Goal: Task Accomplishment & Management: Manage account settings

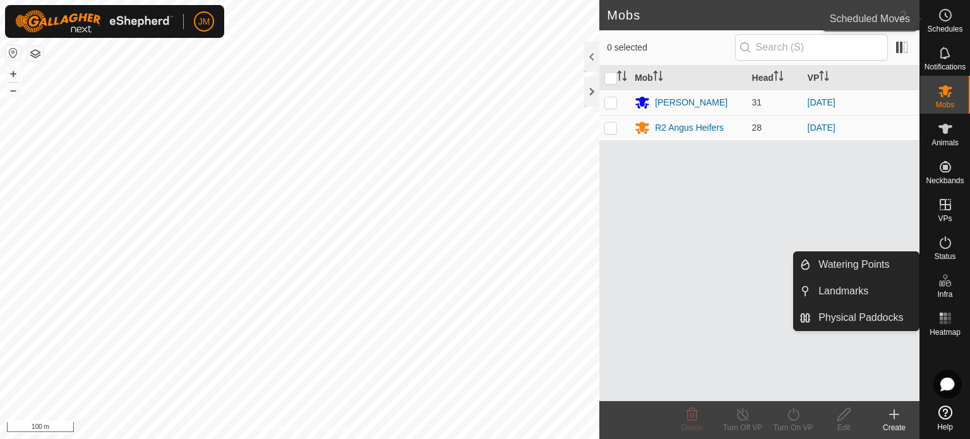
click at [940, 23] on es-schedule-vp-svg-icon at bounding box center [945, 15] width 23 height 20
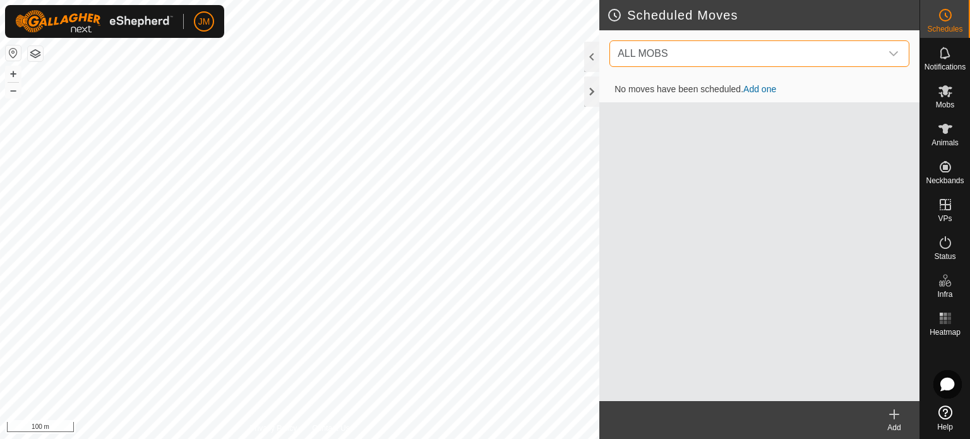
click at [778, 52] on span "ALL MOBS" at bounding box center [747, 53] width 269 height 25
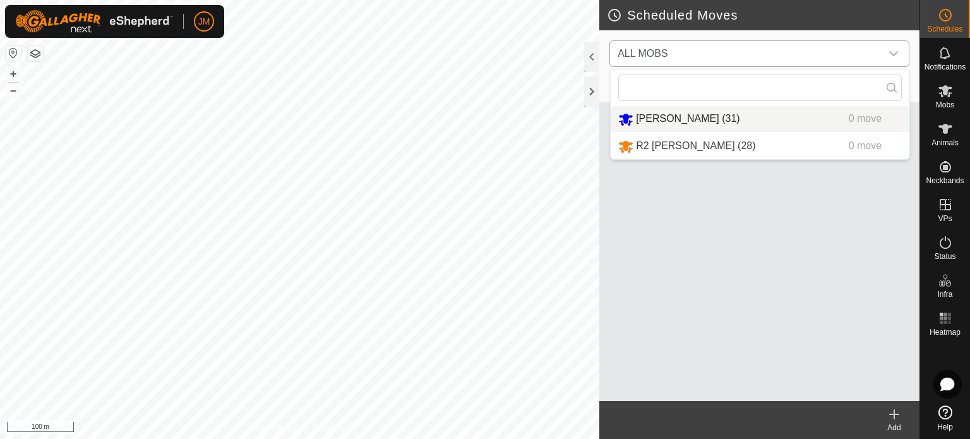
click at [720, 116] on li "[PERSON_NAME] (31) 0 move" at bounding box center [760, 119] width 299 height 26
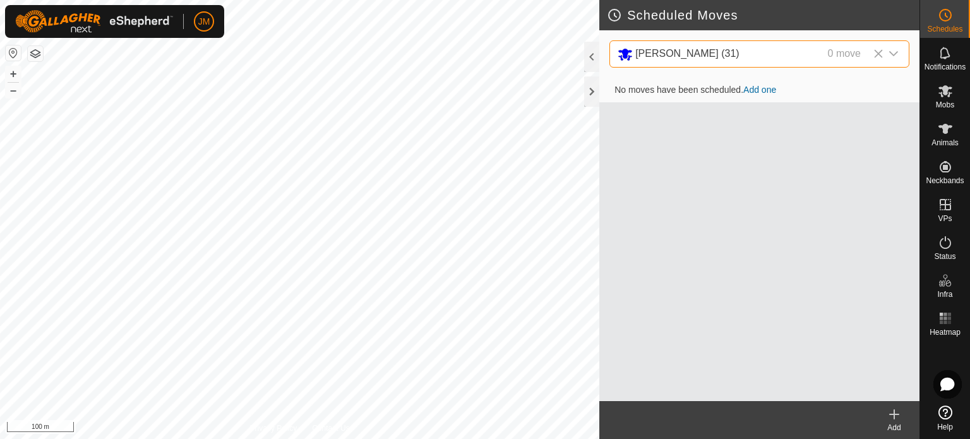
click at [759, 89] on link "Add one" at bounding box center [760, 90] width 33 height 10
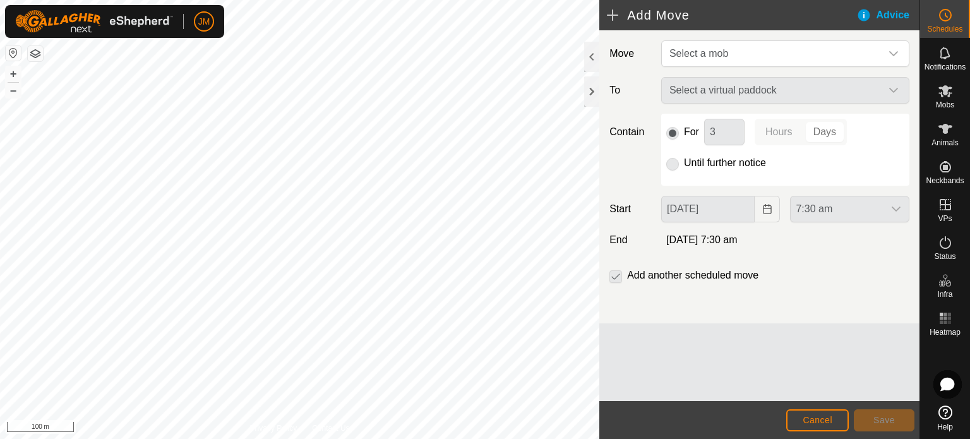
click at [723, 92] on div "Select a virtual paddock" at bounding box center [785, 90] width 258 height 27
click at [801, 93] on div "Select a virtual paddock" at bounding box center [785, 90] width 258 height 27
click at [892, 91] on div "Select a virtual paddock" at bounding box center [785, 90] width 258 height 27
click at [892, 85] on div "Select a virtual paddock" at bounding box center [785, 90] width 258 height 27
click at [947, 242] on icon at bounding box center [945, 242] width 15 height 15
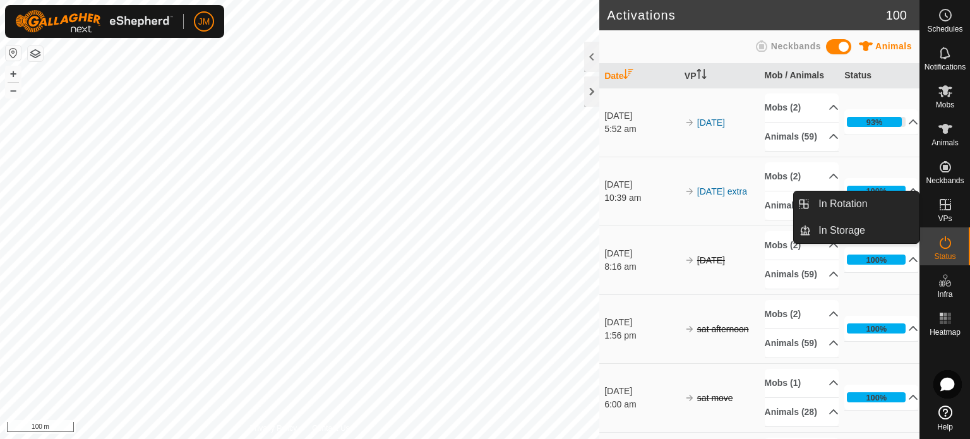
click at [857, 199] on link "In Rotation" at bounding box center [865, 203] width 108 height 25
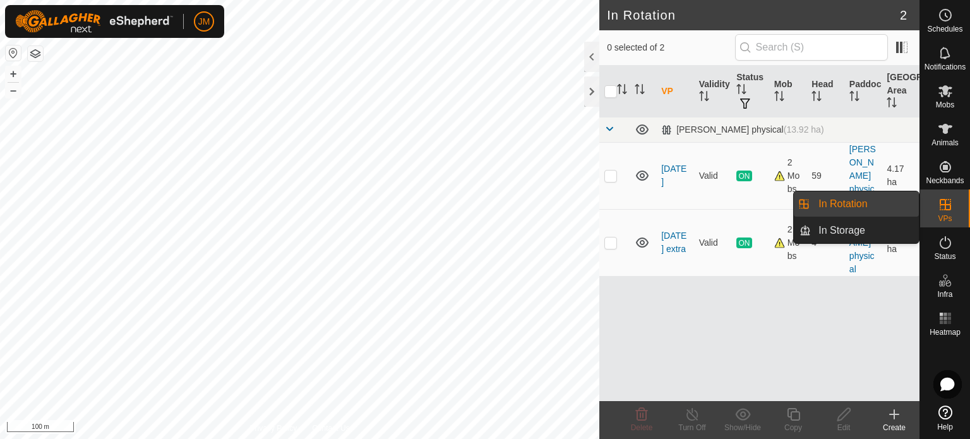
click at [892, 198] on link "In Rotation" at bounding box center [865, 203] width 108 height 25
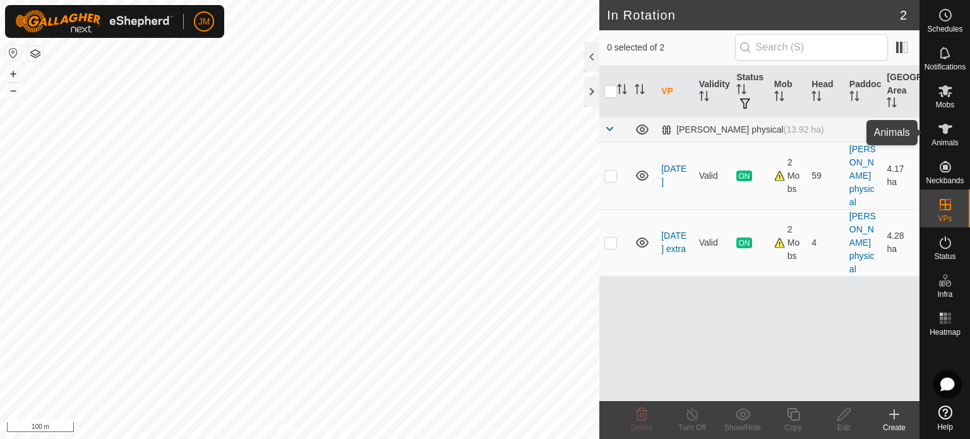
click at [940, 129] on icon at bounding box center [945, 128] width 15 height 15
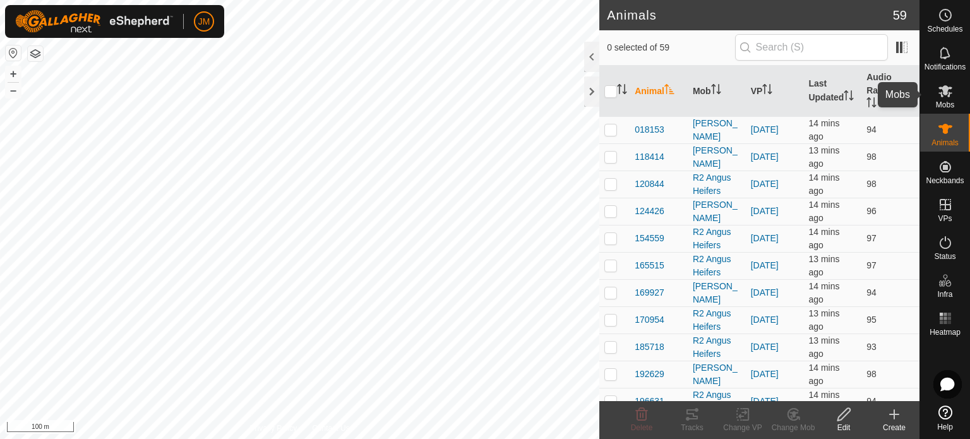
click at [948, 92] on icon at bounding box center [945, 90] width 15 height 15
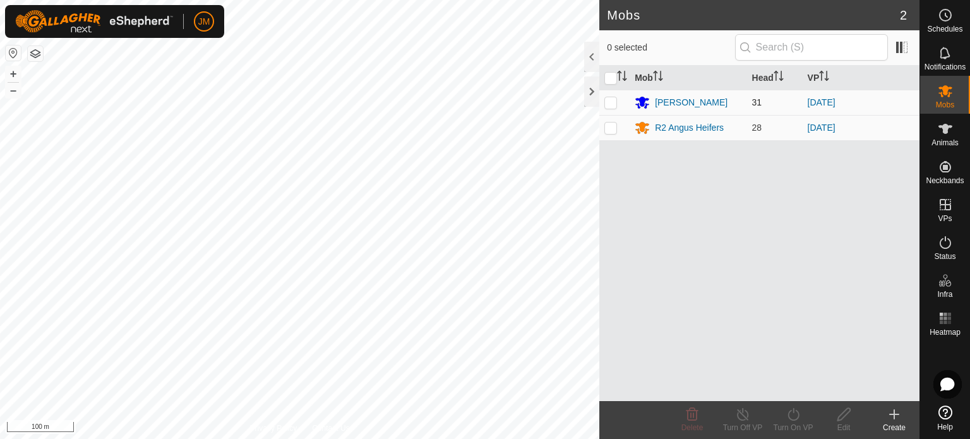
click at [609, 103] on p-checkbox at bounding box center [611, 102] width 13 height 10
checkbox input "true"
click at [844, 415] on icon at bounding box center [845, 414] width 16 height 15
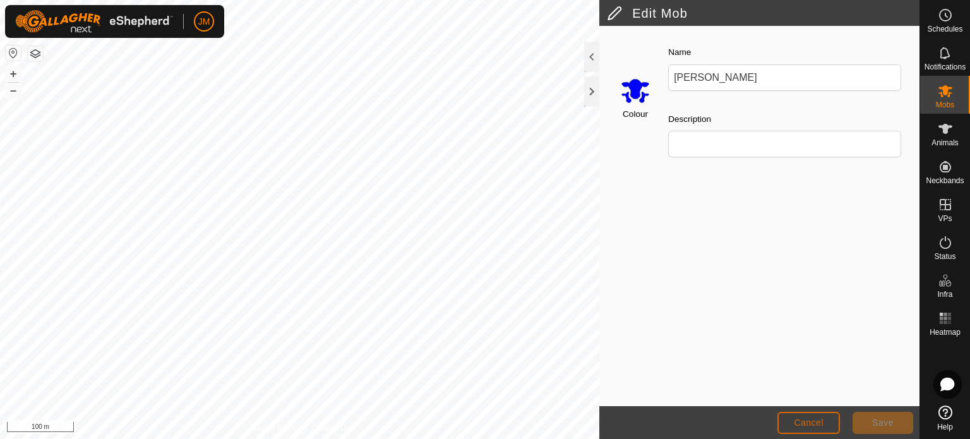
click at [787, 423] on button "Cancel" at bounding box center [809, 423] width 63 height 22
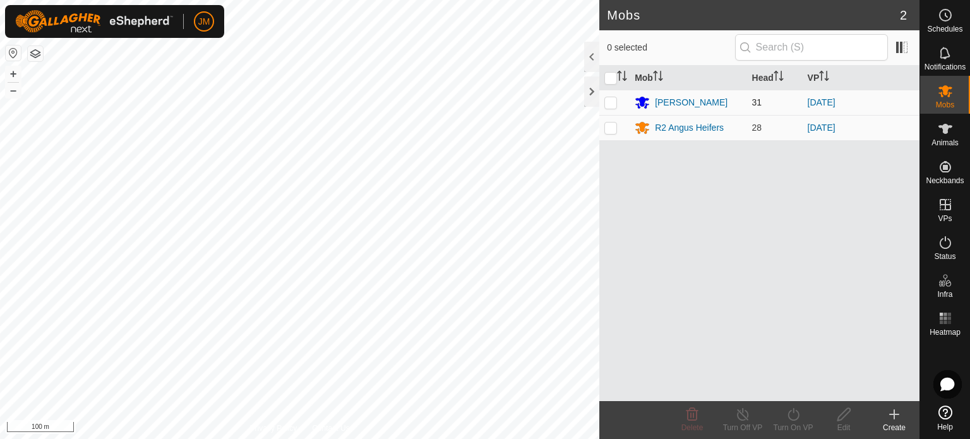
click at [615, 107] on td at bounding box center [615, 102] width 30 height 25
checkbox input "true"
click at [743, 417] on icon at bounding box center [743, 414] width 16 height 15
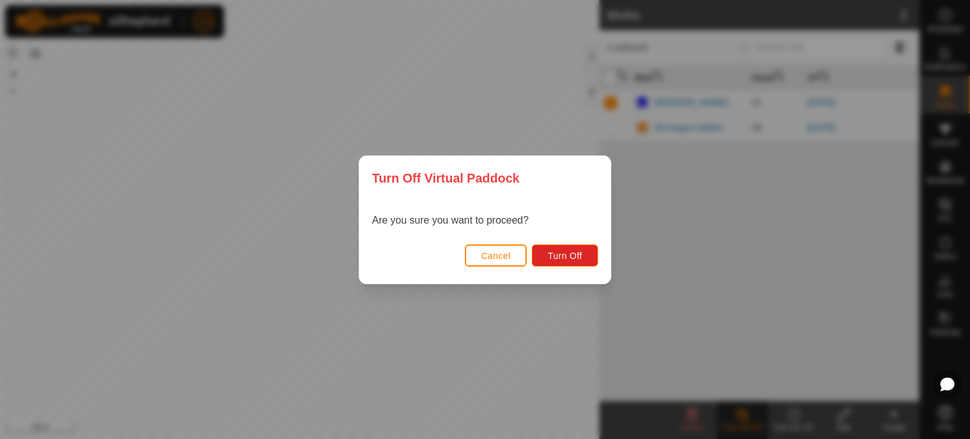
click at [497, 255] on span "Cancel" at bounding box center [496, 256] width 30 height 10
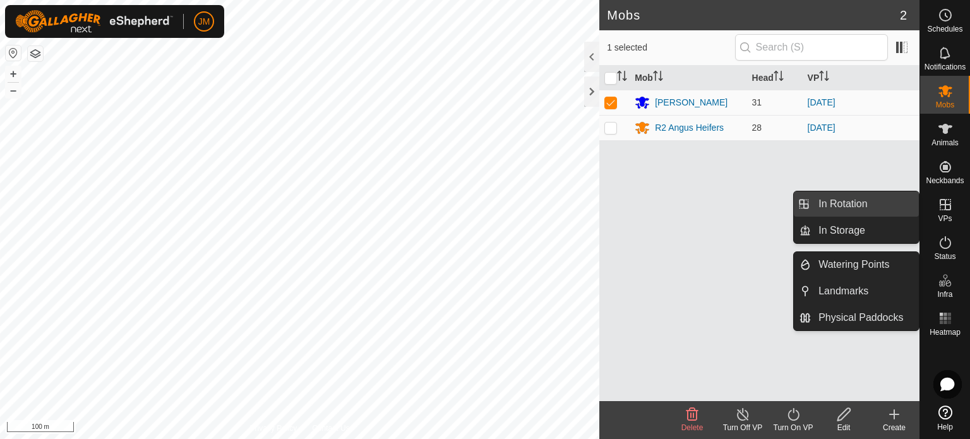
click at [871, 210] on link "In Rotation" at bounding box center [865, 203] width 108 height 25
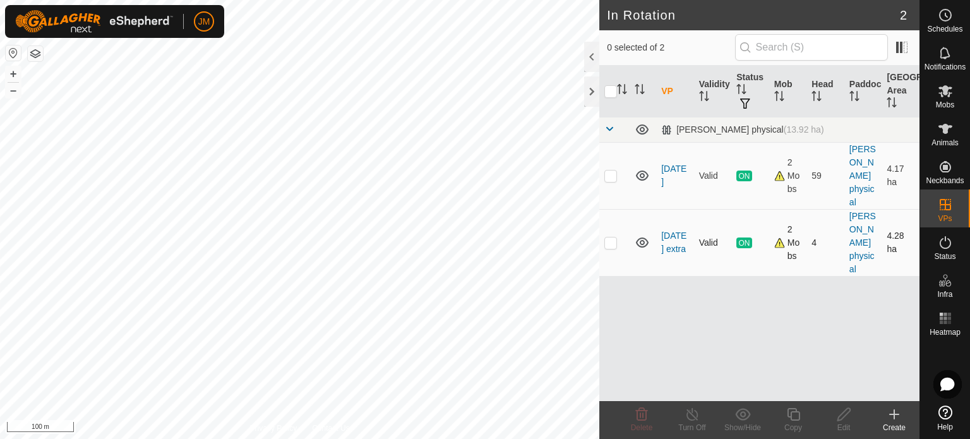
click at [607, 245] on p-checkbox at bounding box center [611, 243] width 13 height 10
checkbox input "false"
click at [614, 176] on p-checkbox at bounding box center [611, 176] width 13 height 10
checkbox input "true"
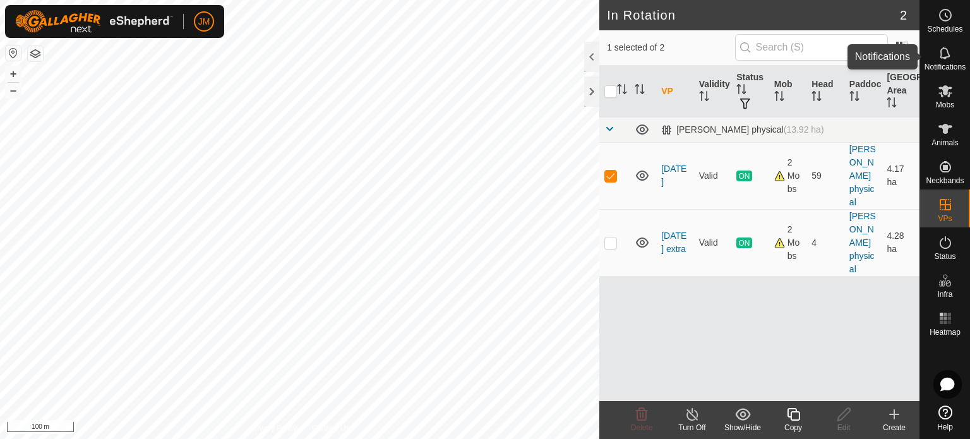
click at [947, 58] on icon at bounding box center [945, 52] width 15 height 15
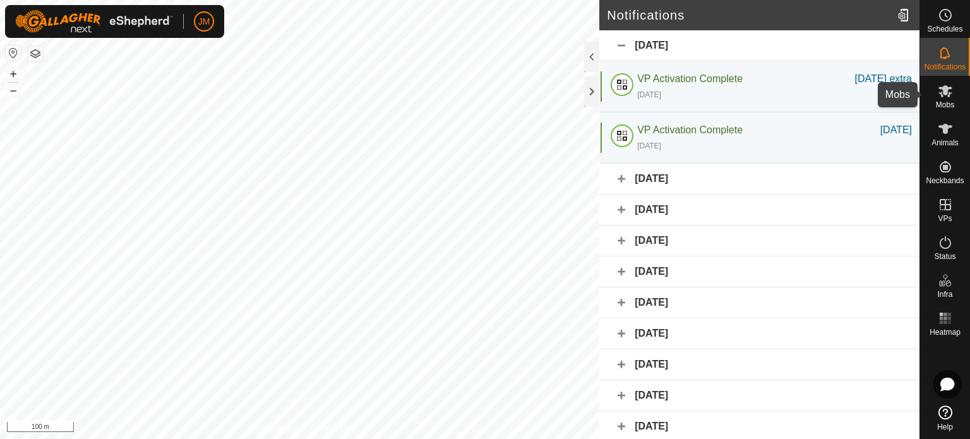
click at [950, 92] on icon at bounding box center [945, 90] width 15 height 15
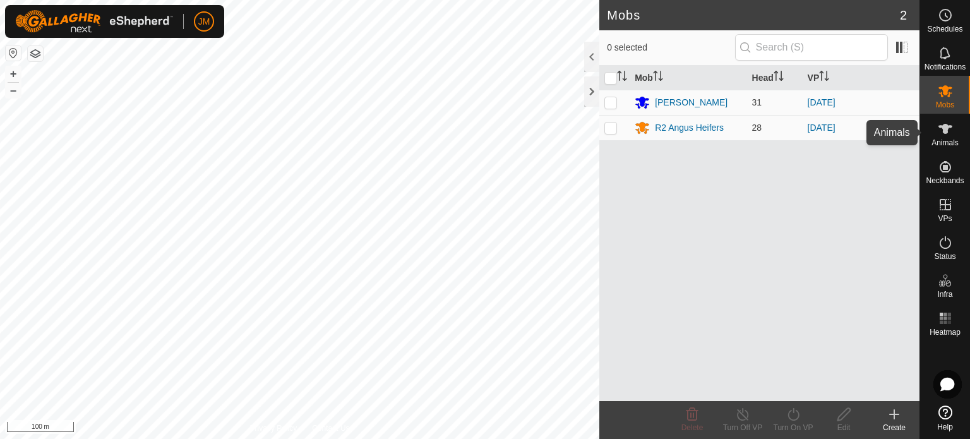
click at [953, 131] on es-animals-svg-icon at bounding box center [945, 129] width 23 height 20
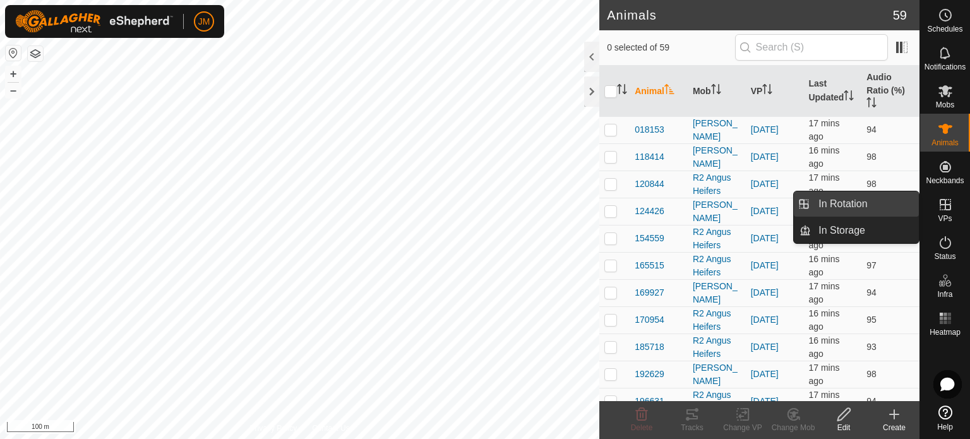
click at [896, 198] on link "In Rotation" at bounding box center [865, 203] width 108 height 25
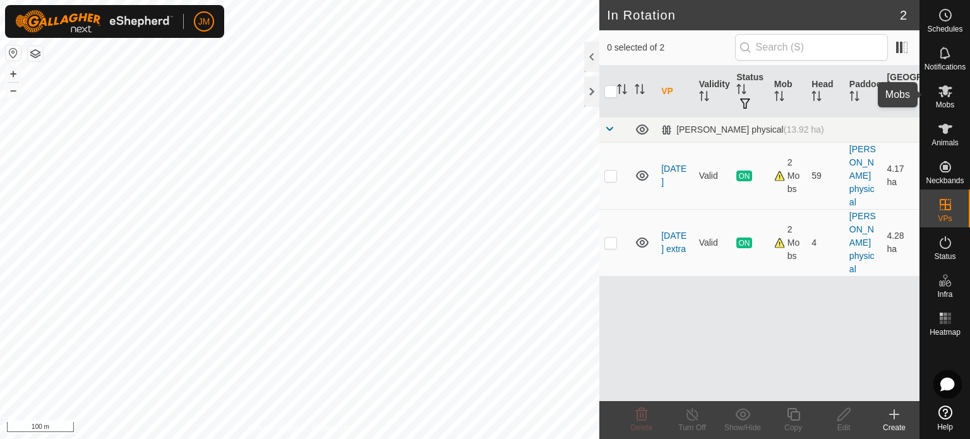
click at [948, 95] on icon at bounding box center [945, 90] width 15 height 15
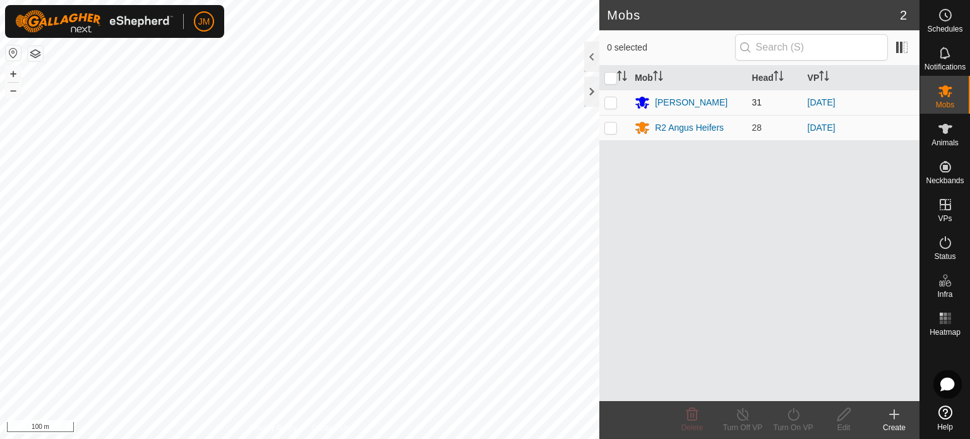
click at [614, 98] on p-checkbox at bounding box center [611, 102] width 13 height 10
checkbox input "true"
click at [943, 51] on icon at bounding box center [945, 52] width 15 height 15
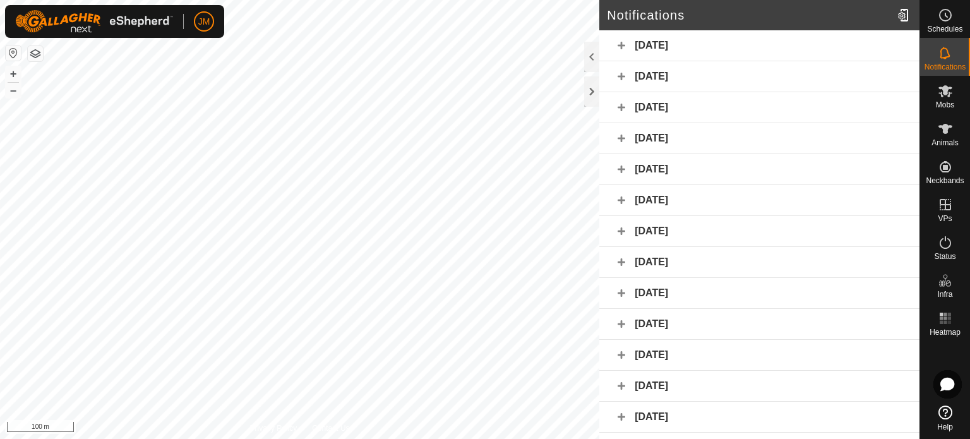
click at [754, 42] on div "[DATE]" at bounding box center [760, 45] width 320 height 31
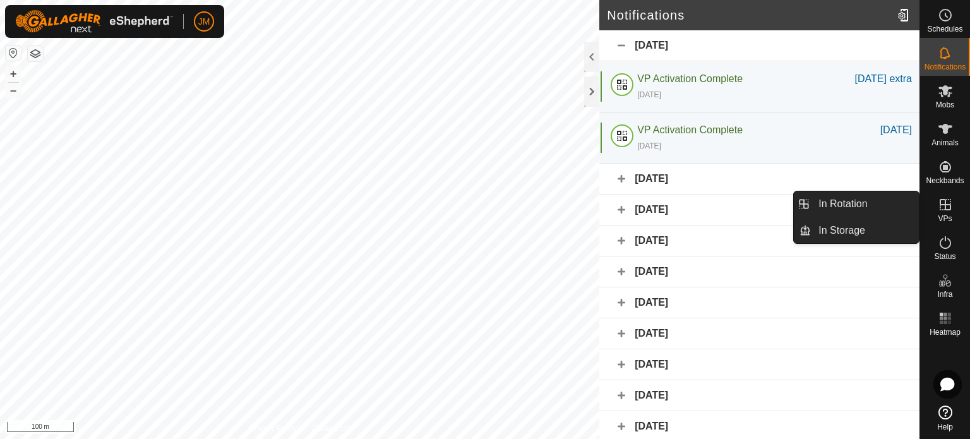
click at [912, 198] on link "In Rotation" at bounding box center [865, 203] width 108 height 25
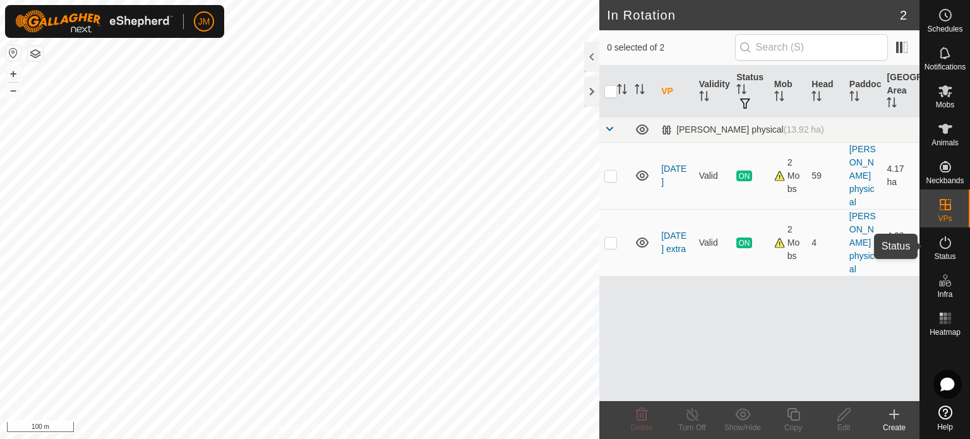
click at [946, 239] on icon at bounding box center [945, 242] width 15 height 15
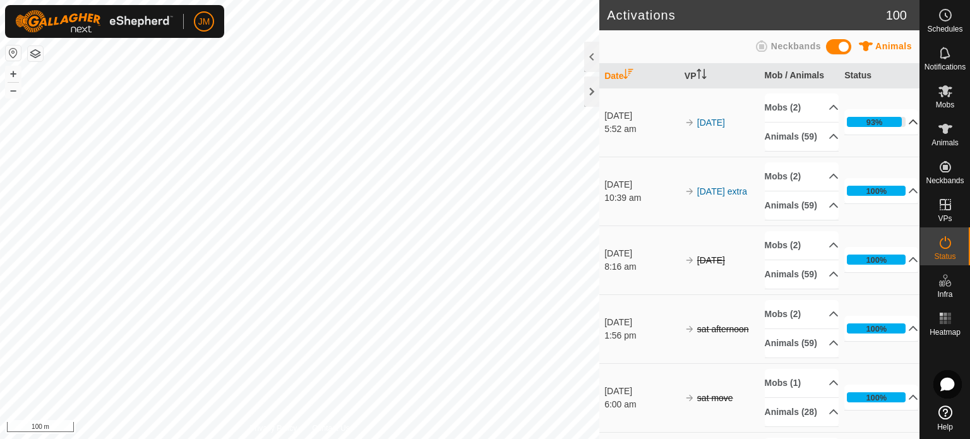
click at [897, 127] on p-accordion-header "93%" at bounding box center [882, 121] width 74 height 25
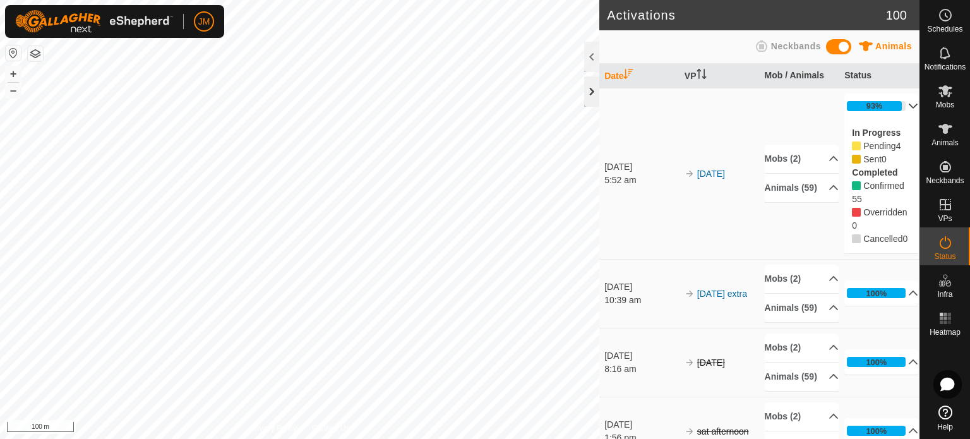
click at [588, 93] on div at bounding box center [591, 91] width 15 height 30
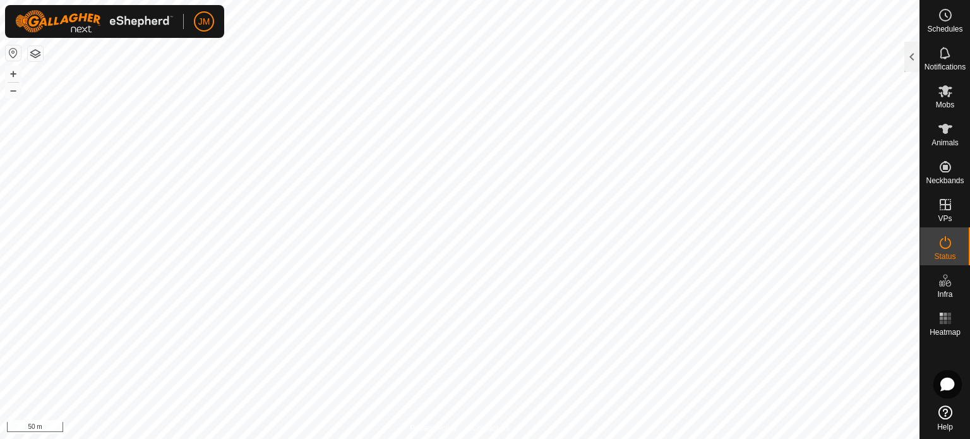
click at [411, 438] on html "JM Schedules Notifications Mobs Animals Neckbands VPs Status Infra Heatmap Help…" at bounding box center [485, 219] width 970 height 439
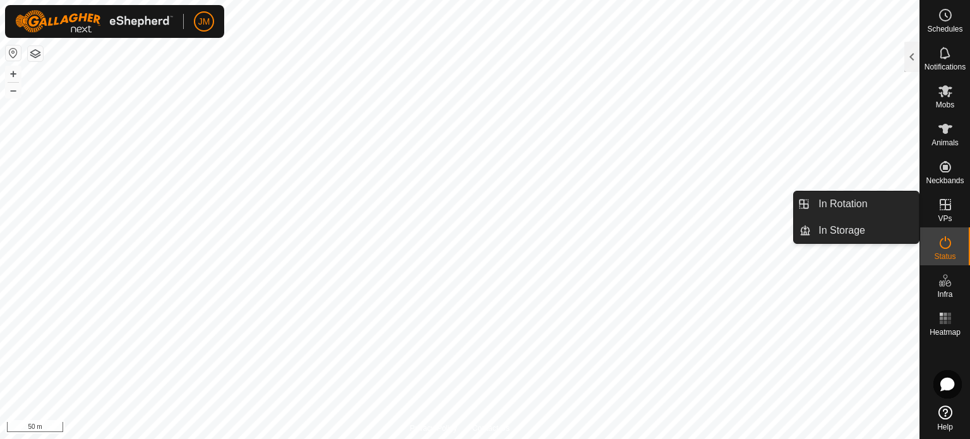
click at [943, 205] on icon at bounding box center [945, 204] width 15 height 15
click at [876, 198] on link "In Rotation" at bounding box center [865, 203] width 108 height 25
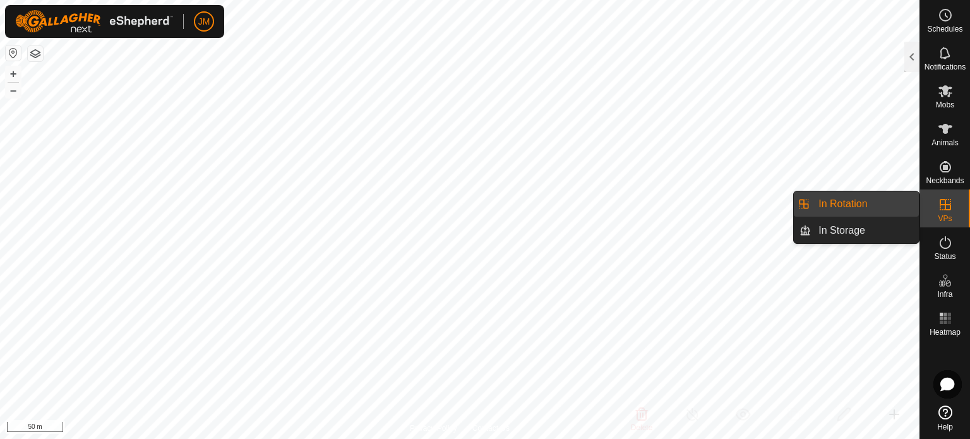
click at [877, 202] on link "In Rotation" at bounding box center [865, 203] width 108 height 25
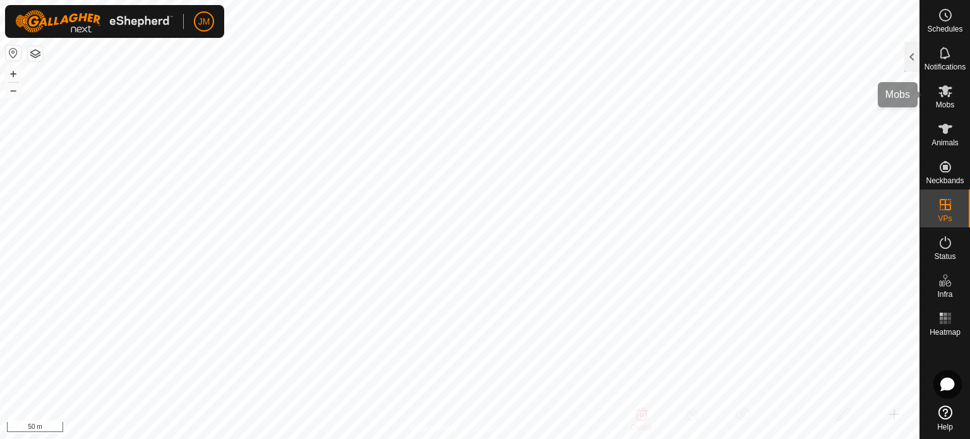
click at [950, 100] on es-mob-svg-icon at bounding box center [945, 91] width 23 height 20
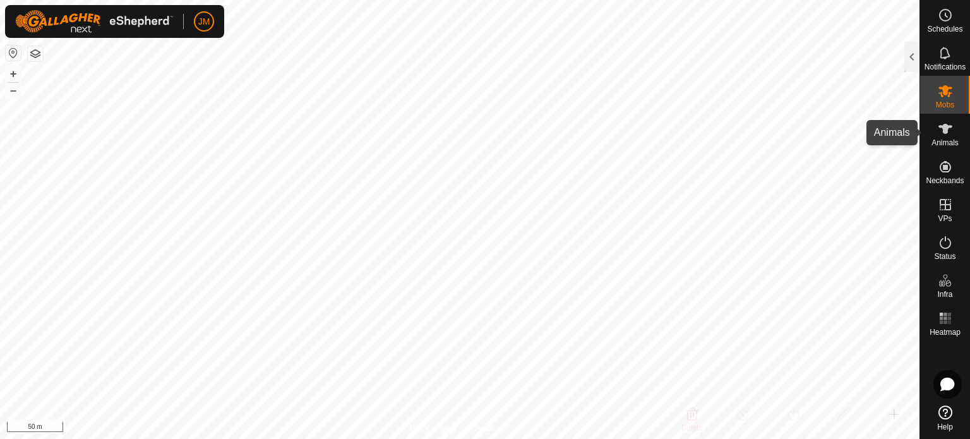
click at [945, 130] on icon at bounding box center [946, 129] width 14 height 10
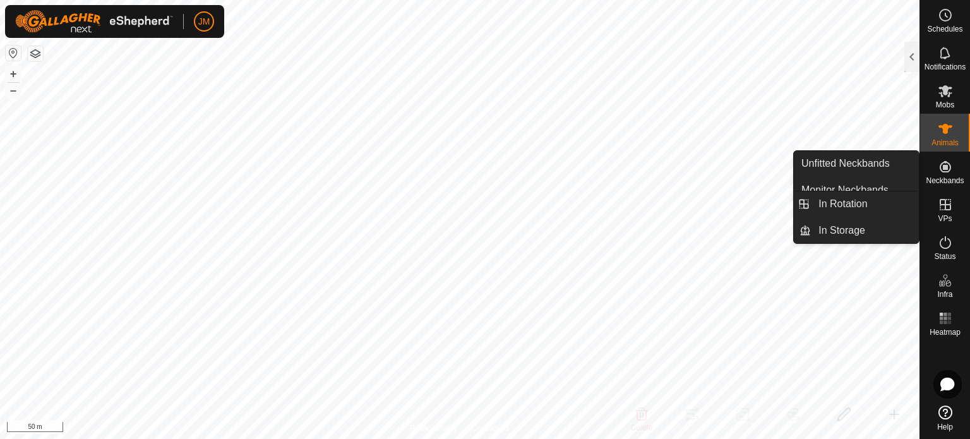
click at [943, 203] on icon at bounding box center [945, 204] width 15 height 15
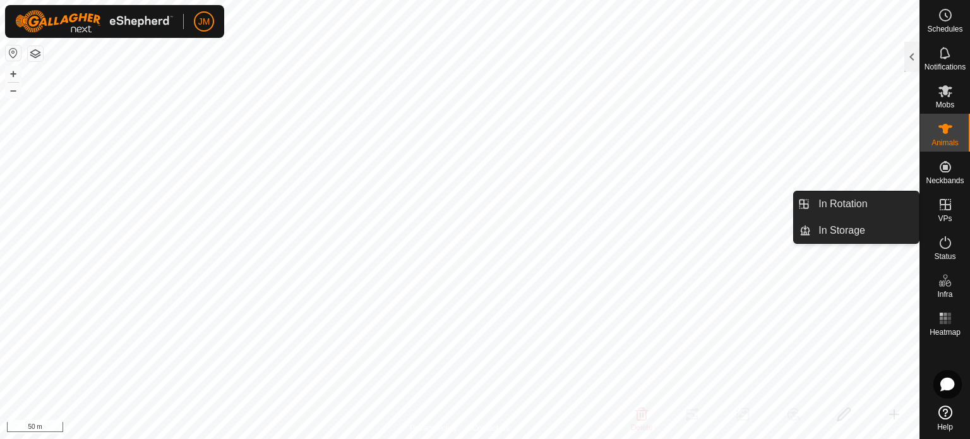
click at [880, 207] on link "In Rotation" at bounding box center [865, 203] width 108 height 25
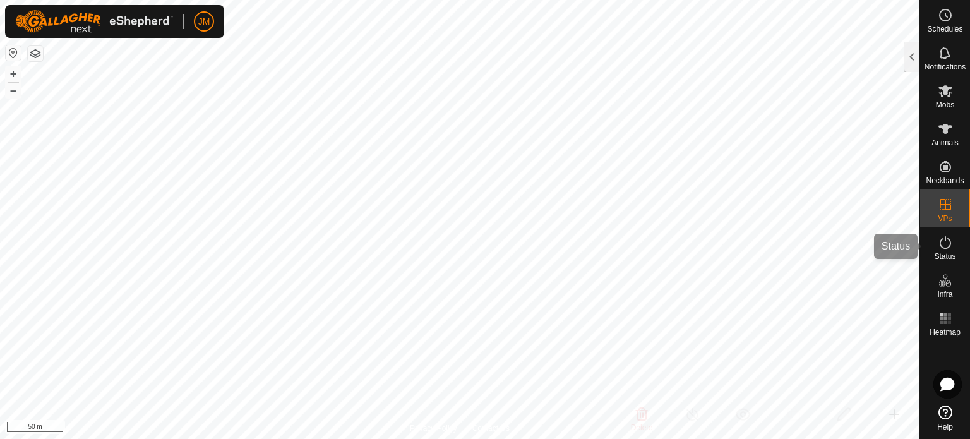
click at [946, 242] on icon at bounding box center [945, 242] width 15 height 15
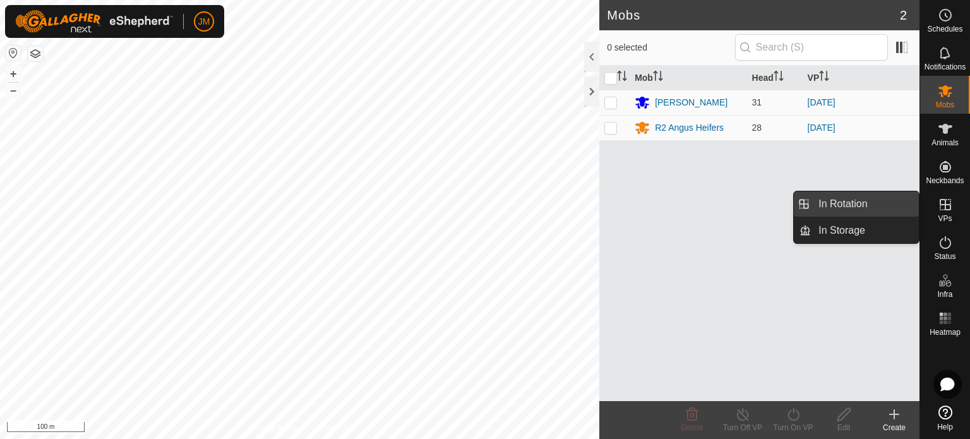
click at [897, 209] on link "In Rotation" at bounding box center [865, 203] width 108 height 25
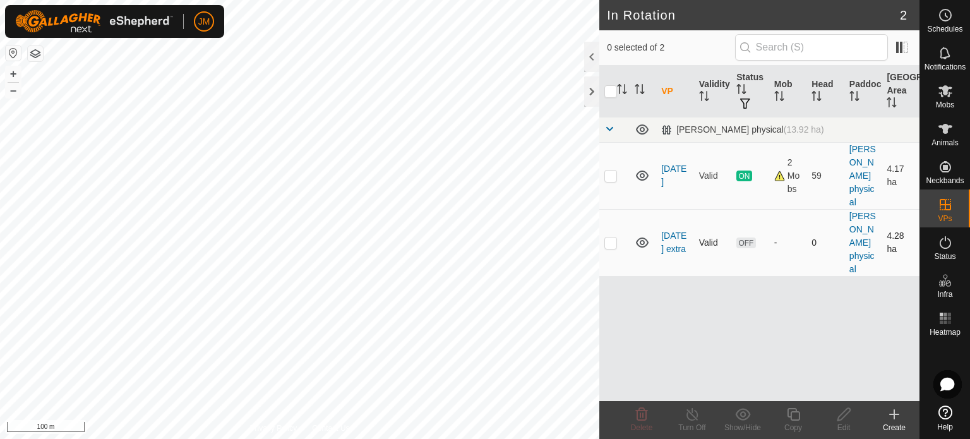
click at [608, 242] on p-checkbox at bounding box center [611, 243] width 13 height 10
click at [642, 418] on icon at bounding box center [641, 414] width 15 height 15
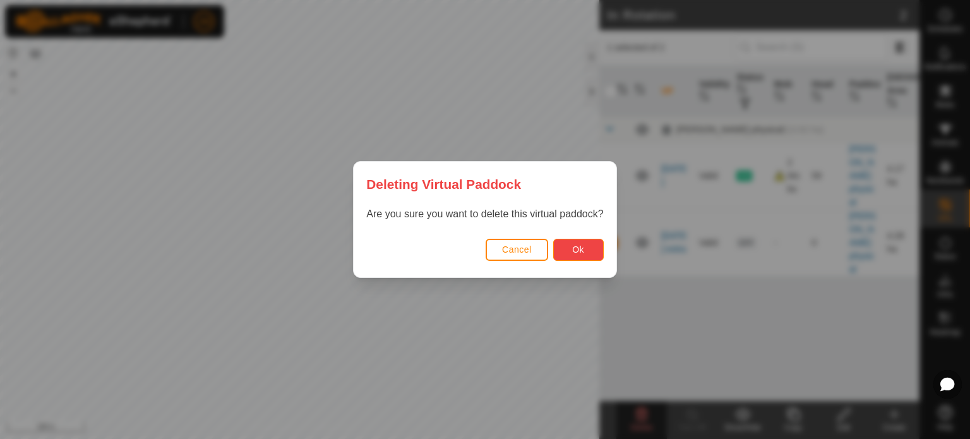
click at [584, 250] on span "Ok" at bounding box center [578, 250] width 12 height 10
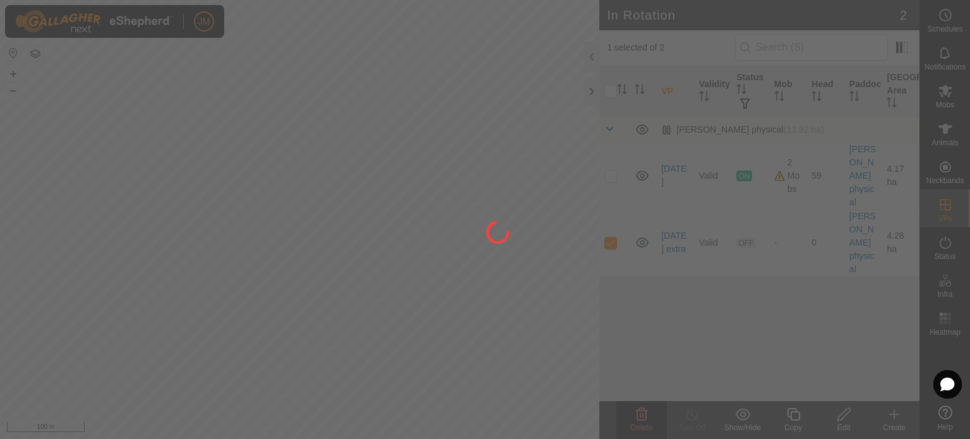
checkbox input "false"
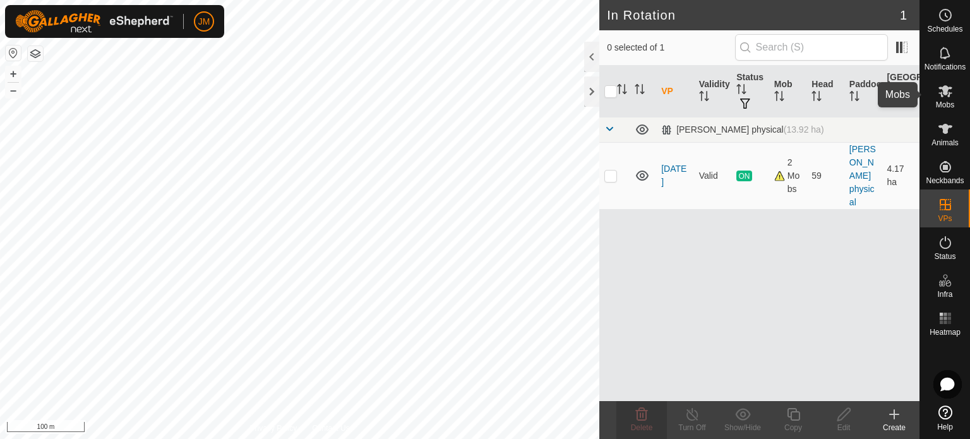
click at [943, 100] on es-mob-svg-icon at bounding box center [945, 91] width 23 height 20
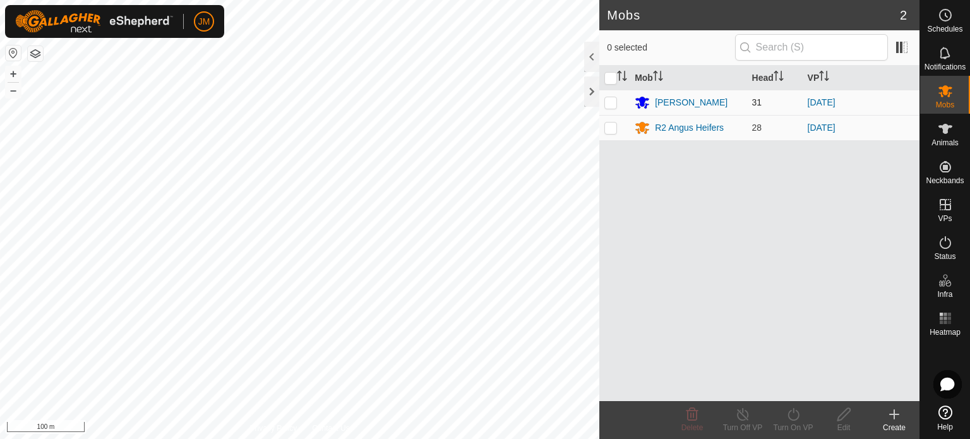
click at [609, 103] on p-checkbox at bounding box center [611, 102] width 13 height 10
checkbox input "true"
